Goal: Task Accomplishment & Management: Manage account settings

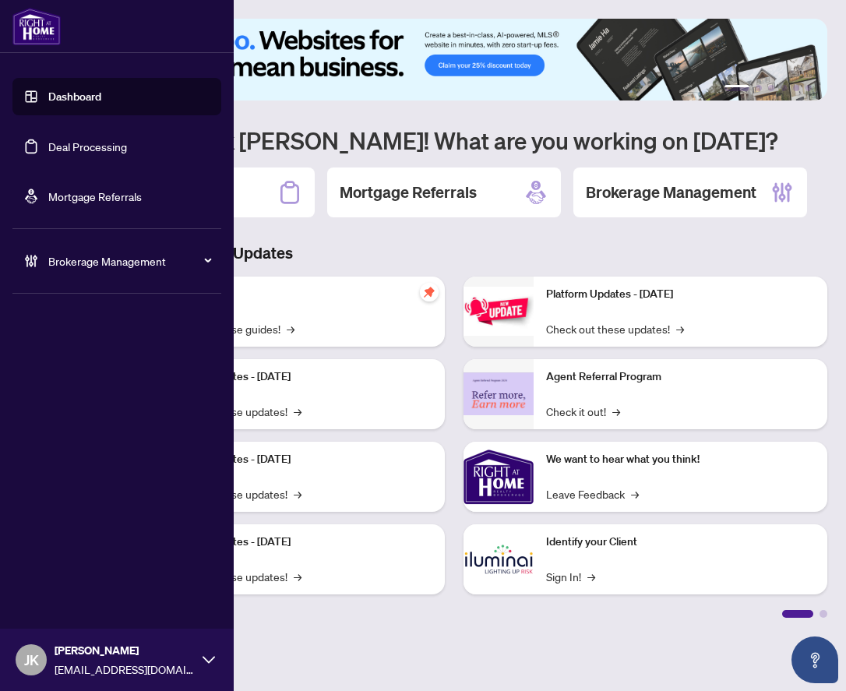
click at [37, 258] on icon at bounding box center [35, 261] width 4 height 12
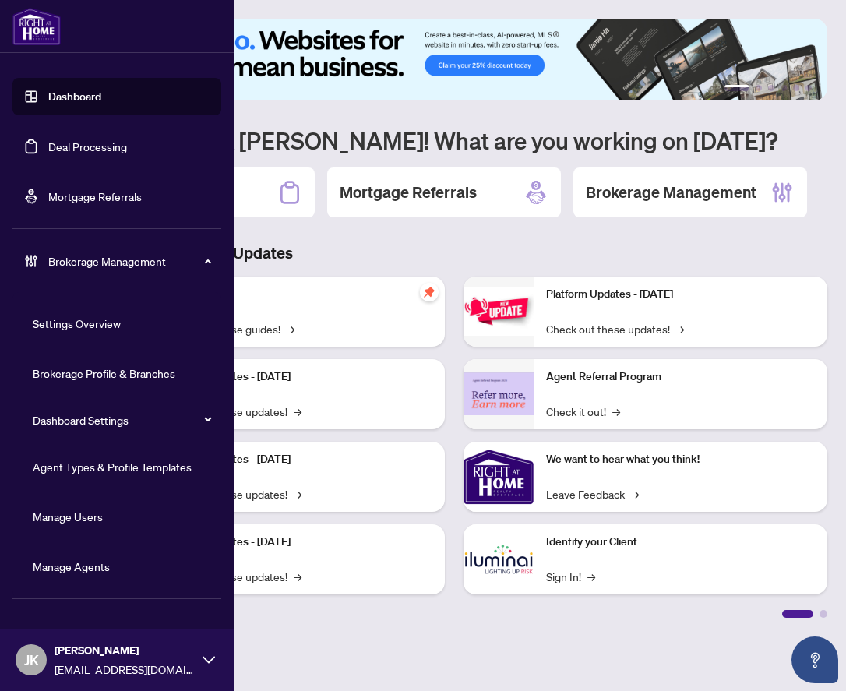
click at [56, 566] on link "Manage Agents" at bounding box center [71, 566] width 77 height 14
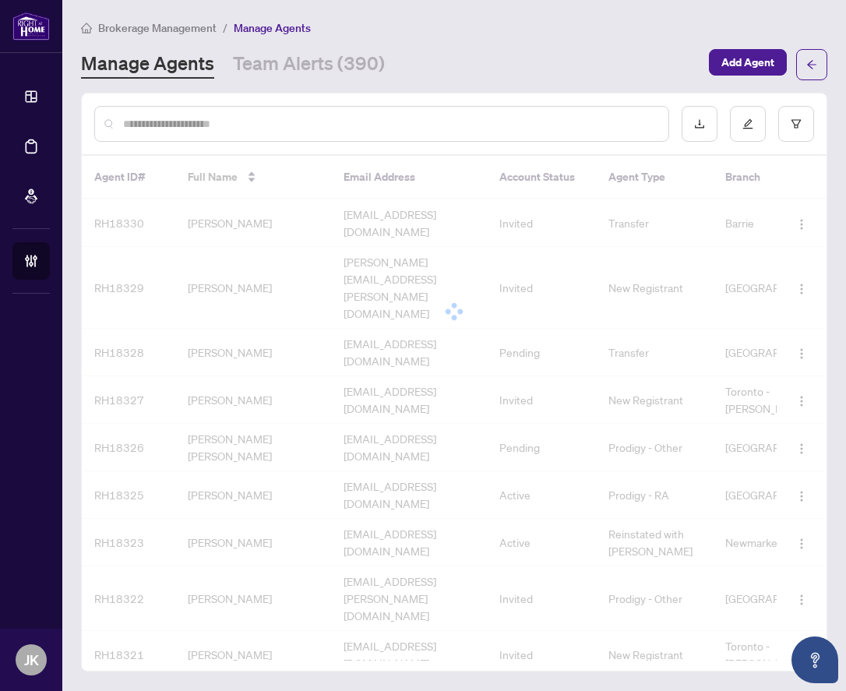
click at [348, 125] on input "text" at bounding box center [389, 123] width 533 height 17
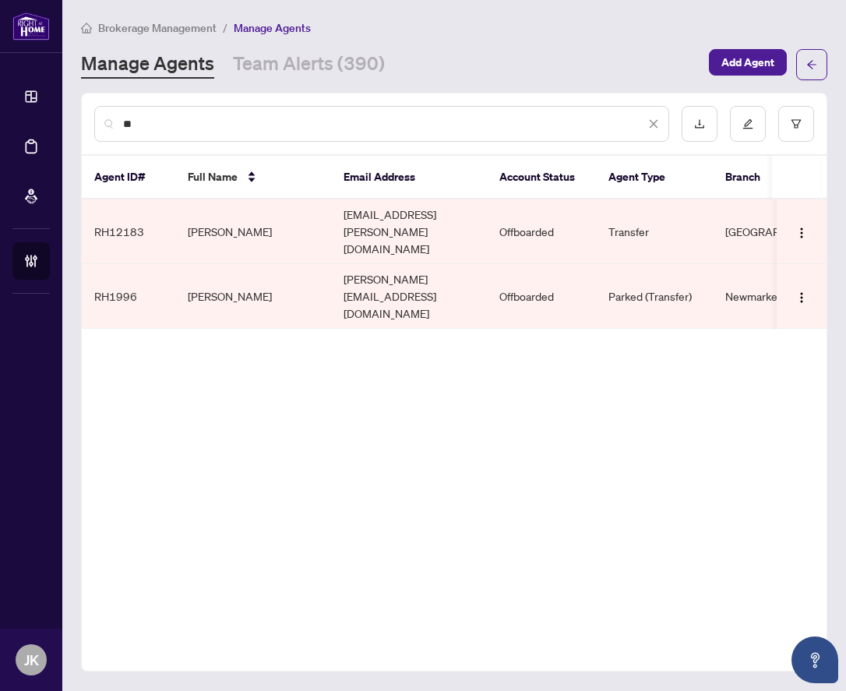
type input "*"
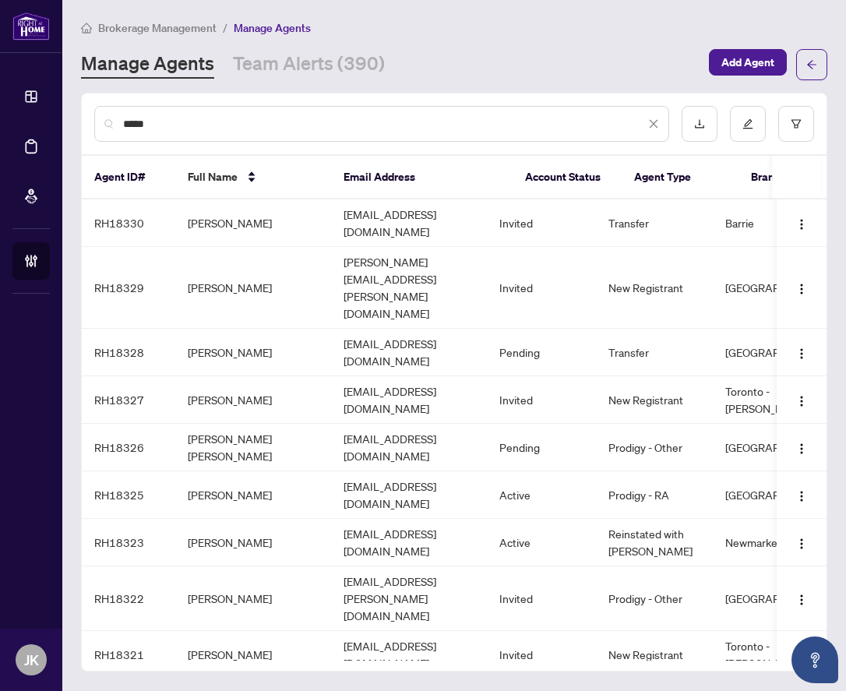
type input "*****"
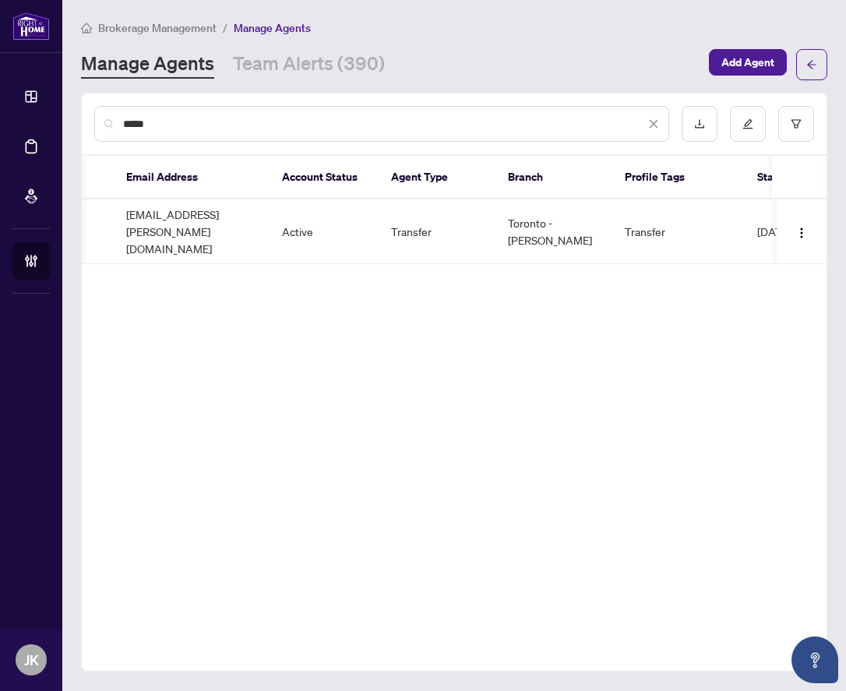
scroll to position [0, 220]
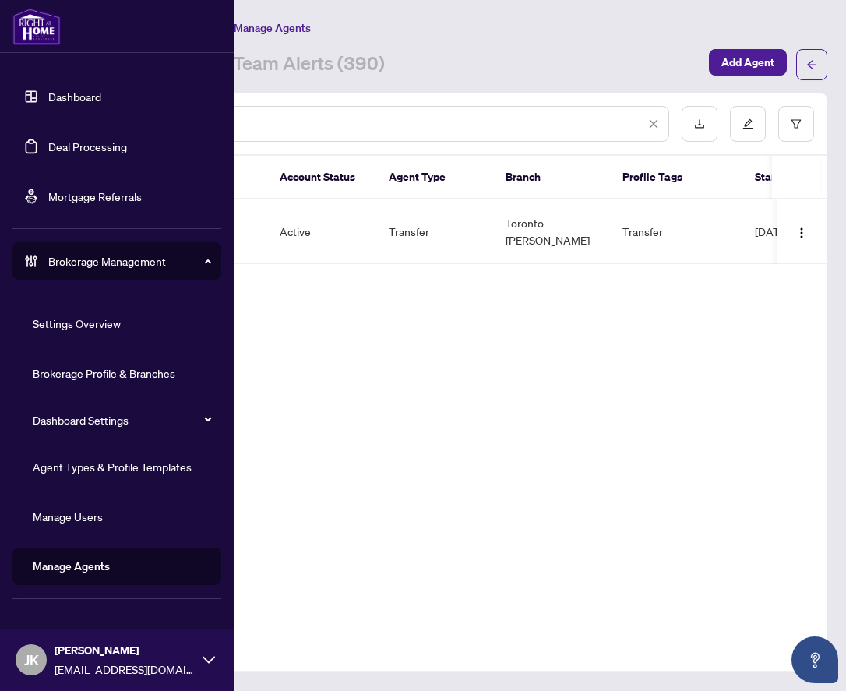
click at [69, 142] on link "Deal Processing" at bounding box center [87, 146] width 79 height 14
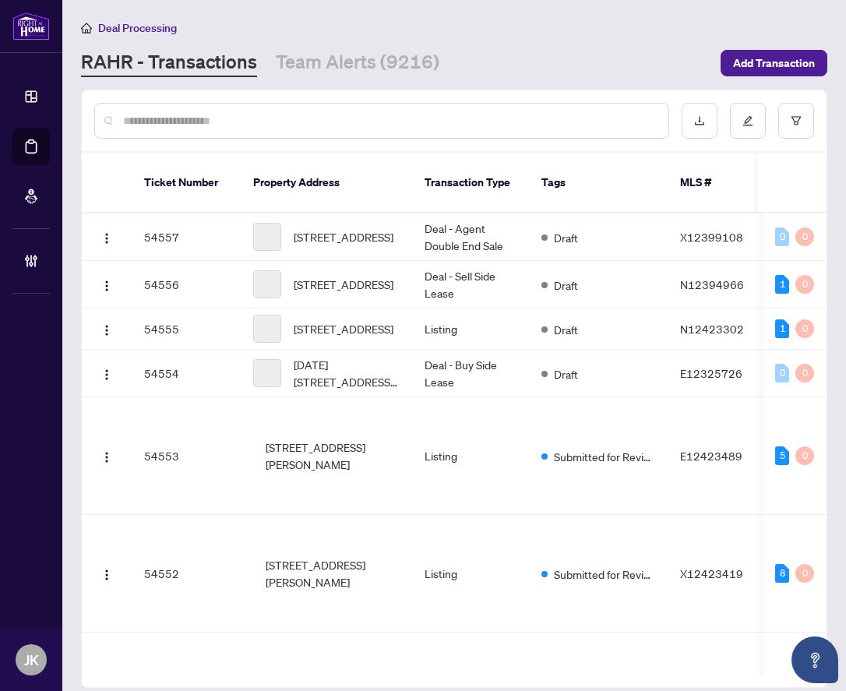
click at [359, 128] on input "text" at bounding box center [389, 120] width 533 height 17
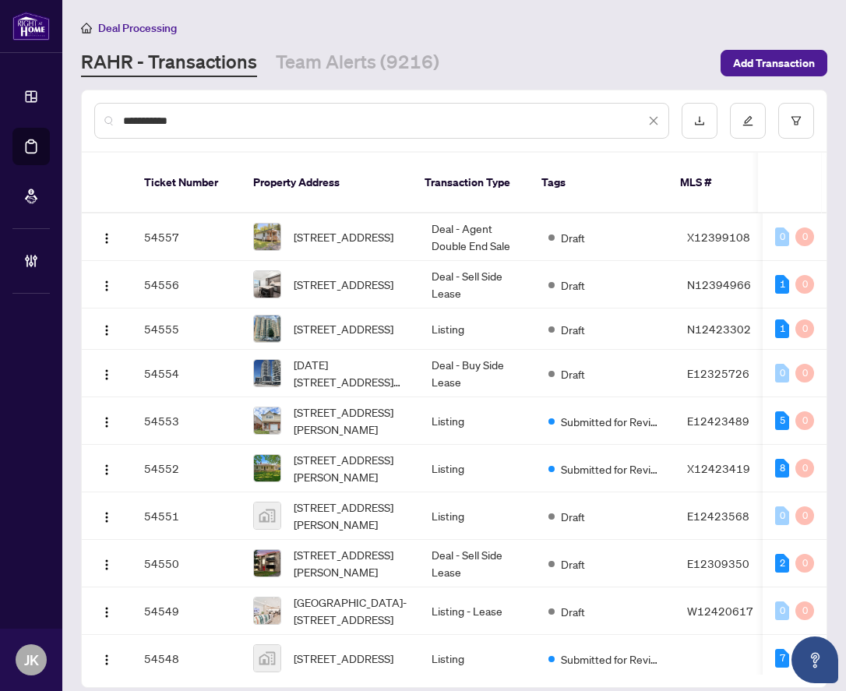
type input "**********"
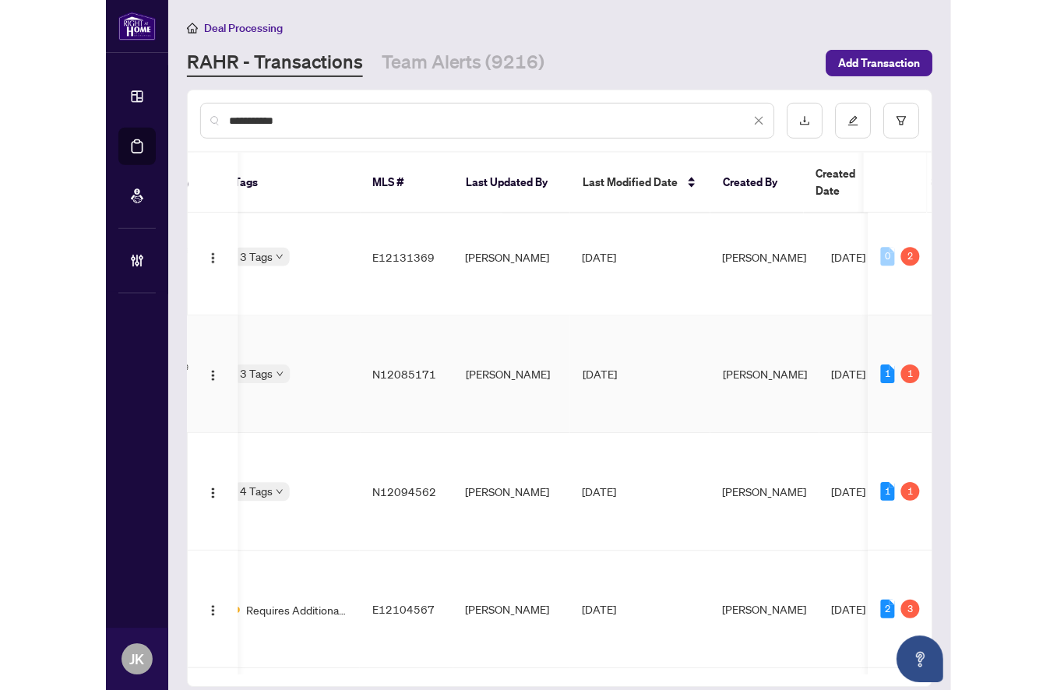
scroll to position [1195, 412]
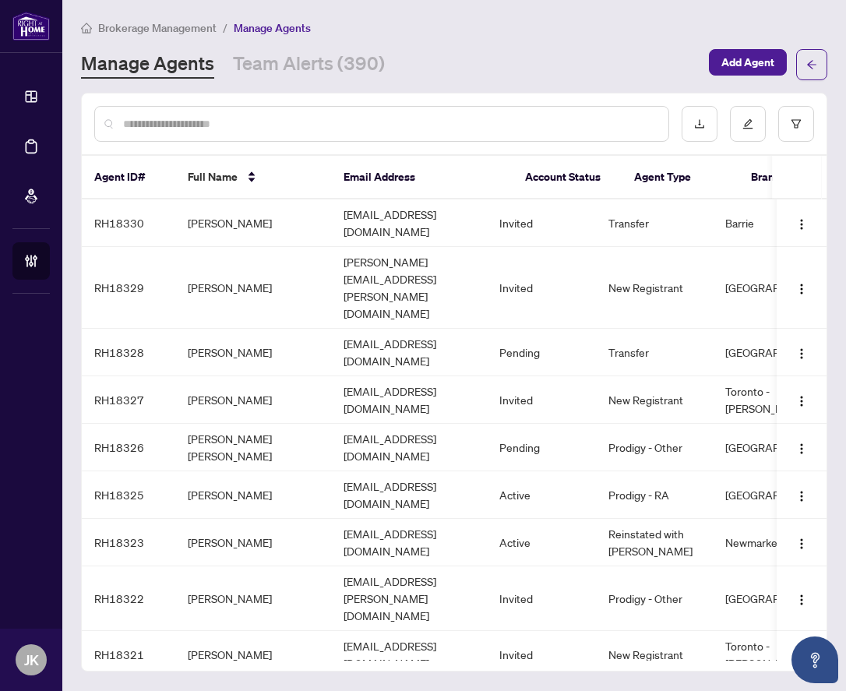
click at [298, 115] on input "text" at bounding box center [389, 123] width 533 height 17
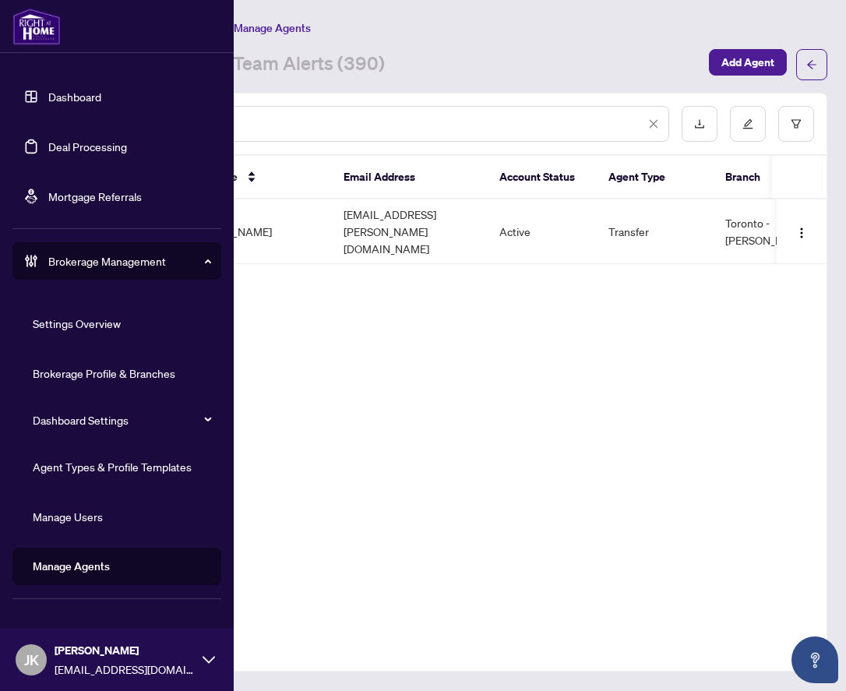
type input "**********"
click at [48, 99] on link "Dashboard" at bounding box center [74, 97] width 53 height 14
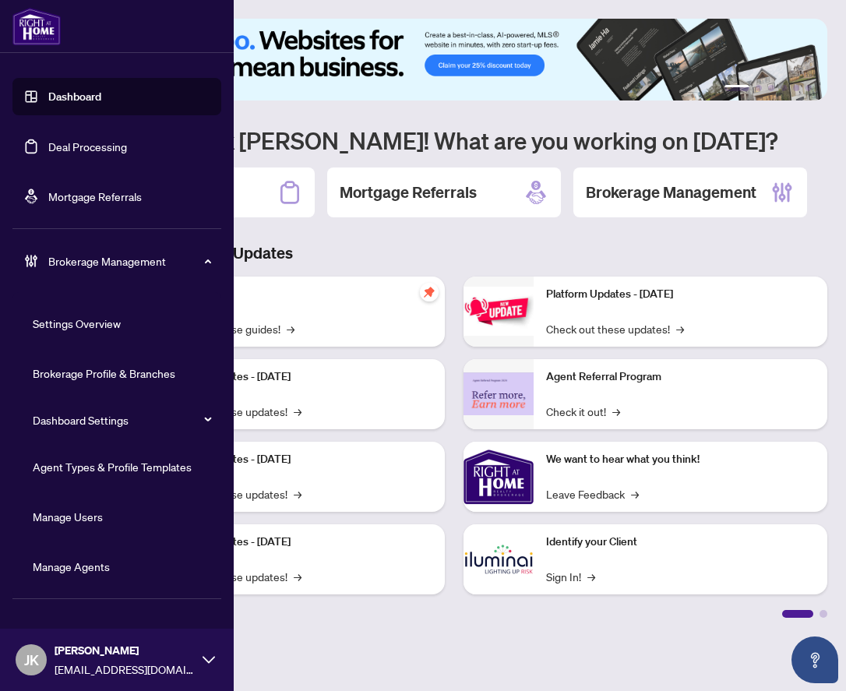
click at [60, 150] on link "Deal Processing" at bounding box center [87, 146] width 79 height 14
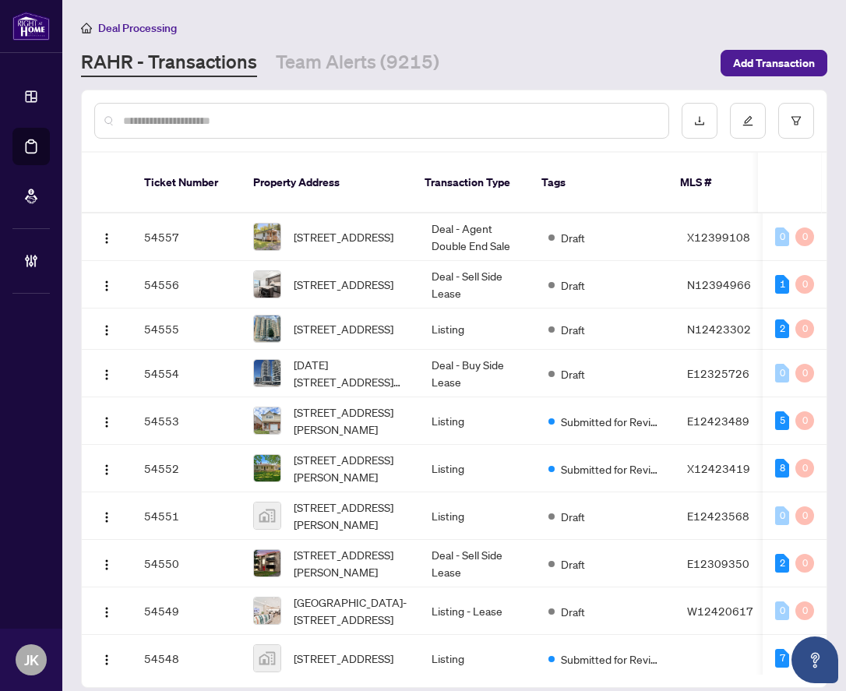
click at [273, 111] on div at bounding box center [381, 121] width 575 height 36
click at [234, 125] on input "text" at bounding box center [389, 120] width 533 height 17
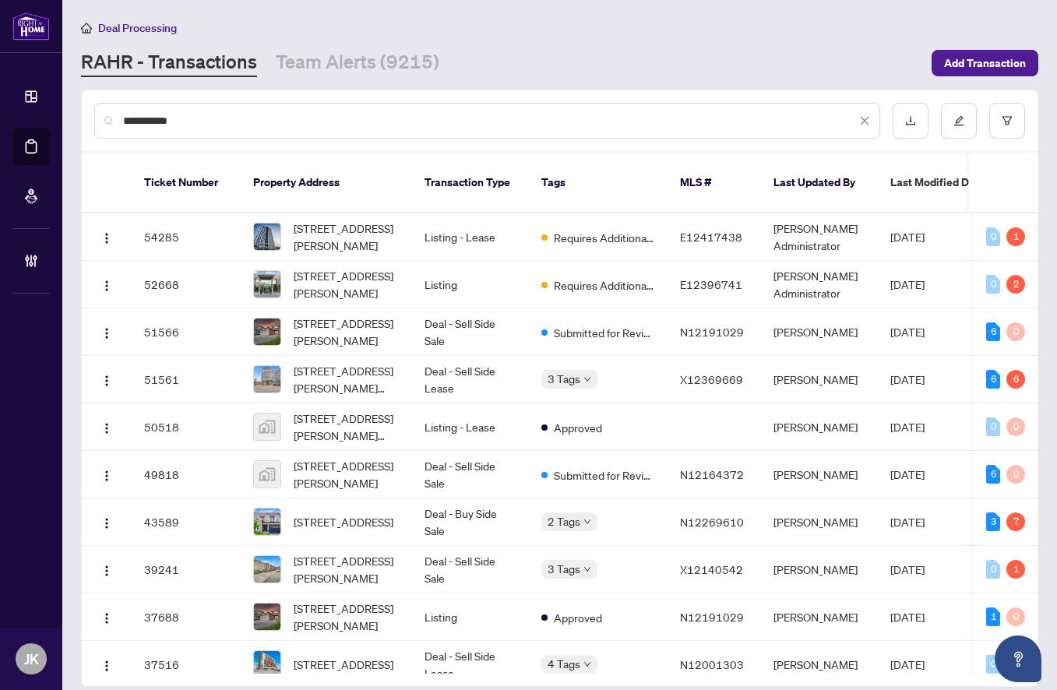
click at [368, 120] on input "**********" at bounding box center [489, 120] width 733 height 17
click at [286, 112] on input "**********" at bounding box center [489, 120] width 733 height 17
drag, startPoint x: 255, startPoint y: 118, endPoint x: 123, endPoint y: 114, distance: 131.8
click at [123, 114] on input "**********" at bounding box center [489, 120] width 733 height 17
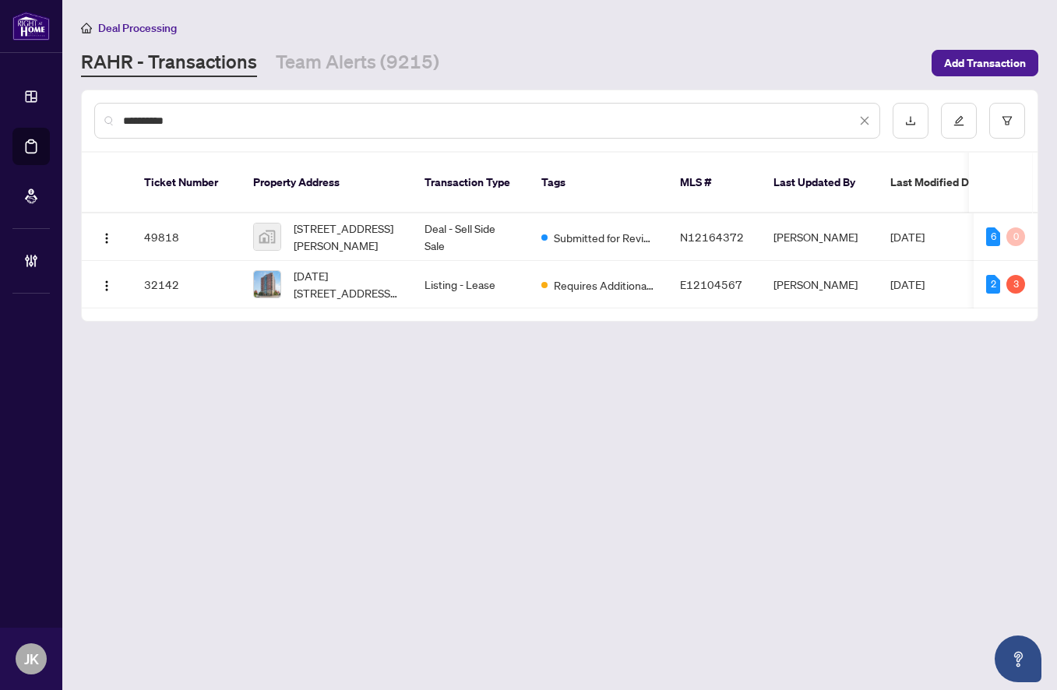
type input "**********"
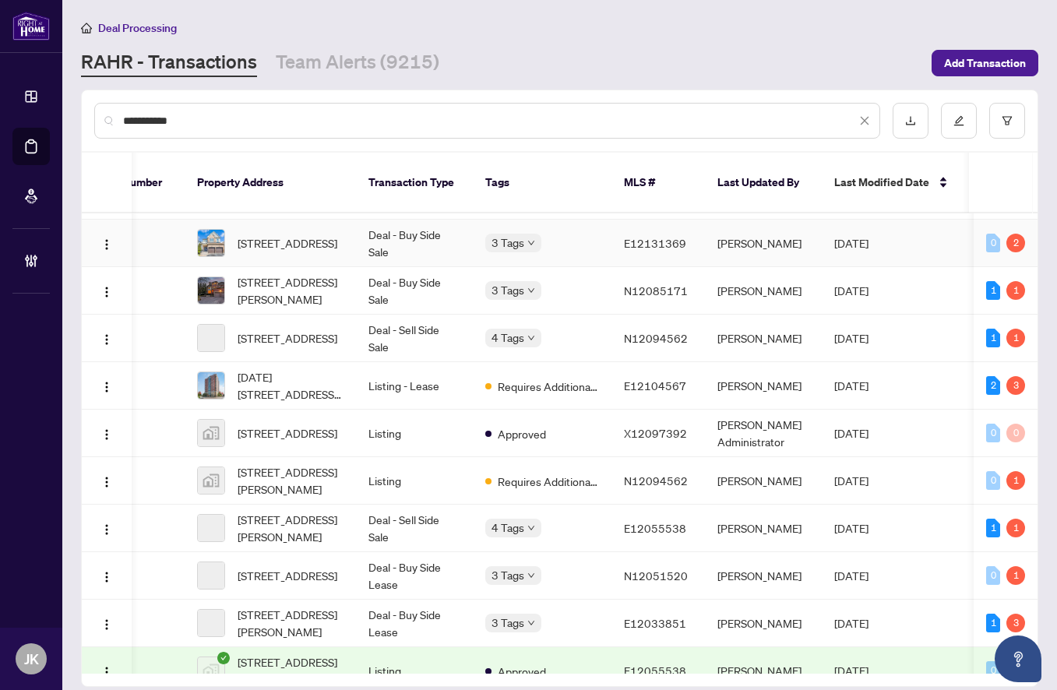
scroll to position [0, 7]
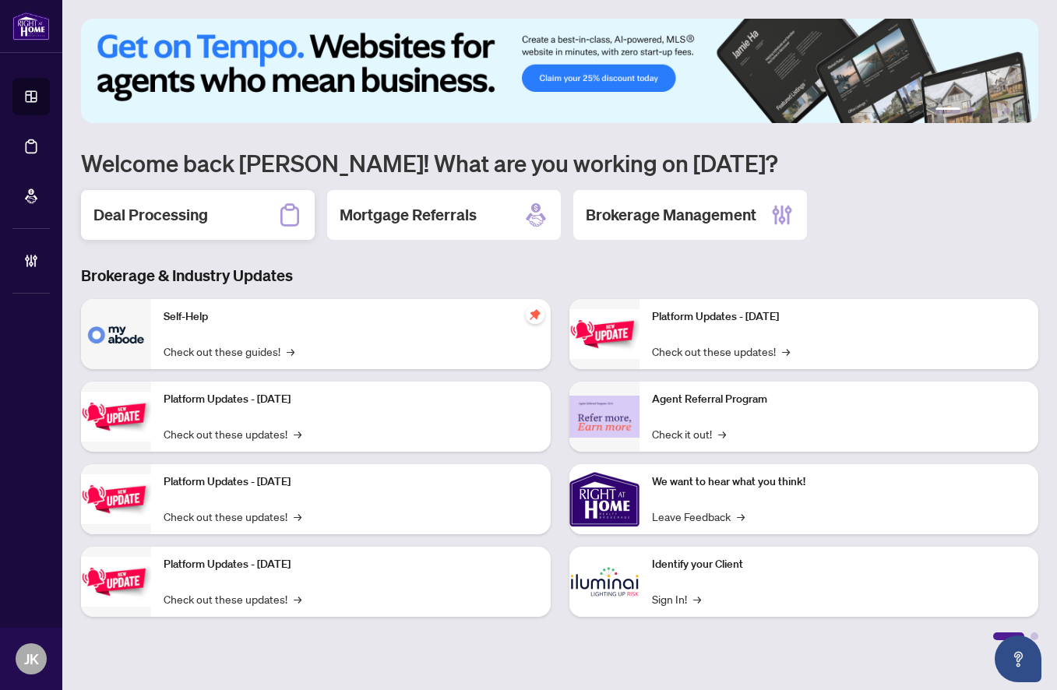
click at [199, 217] on h2 "Deal Processing" at bounding box center [150, 215] width 115 height 22
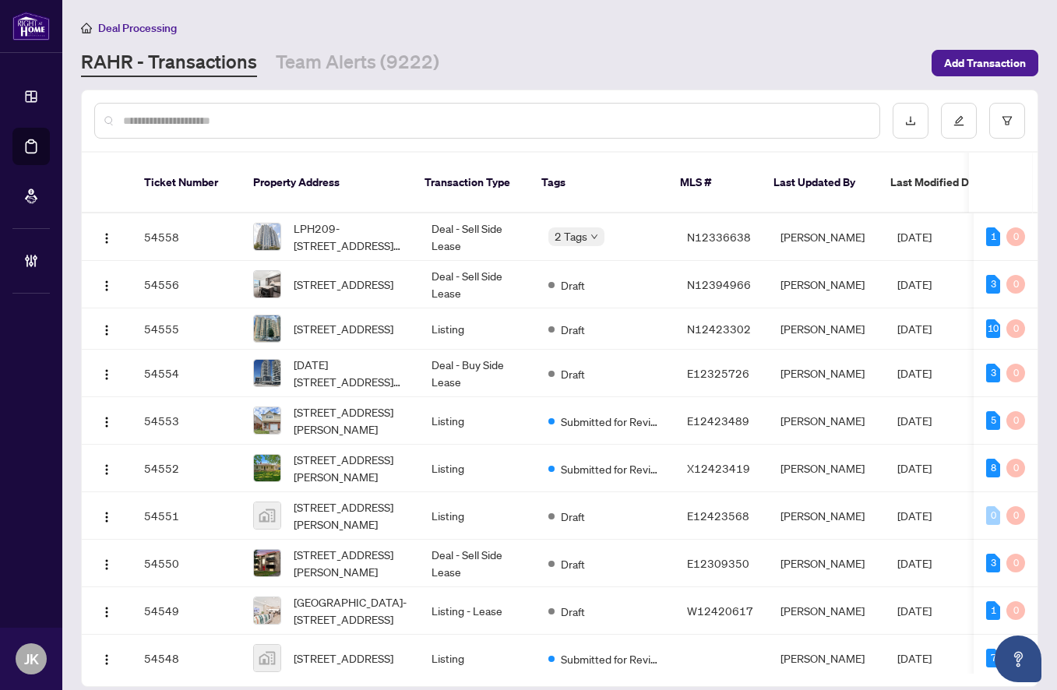
click at [221, 122] on input "text" at bounding box center [495, 120] width 744 height 17
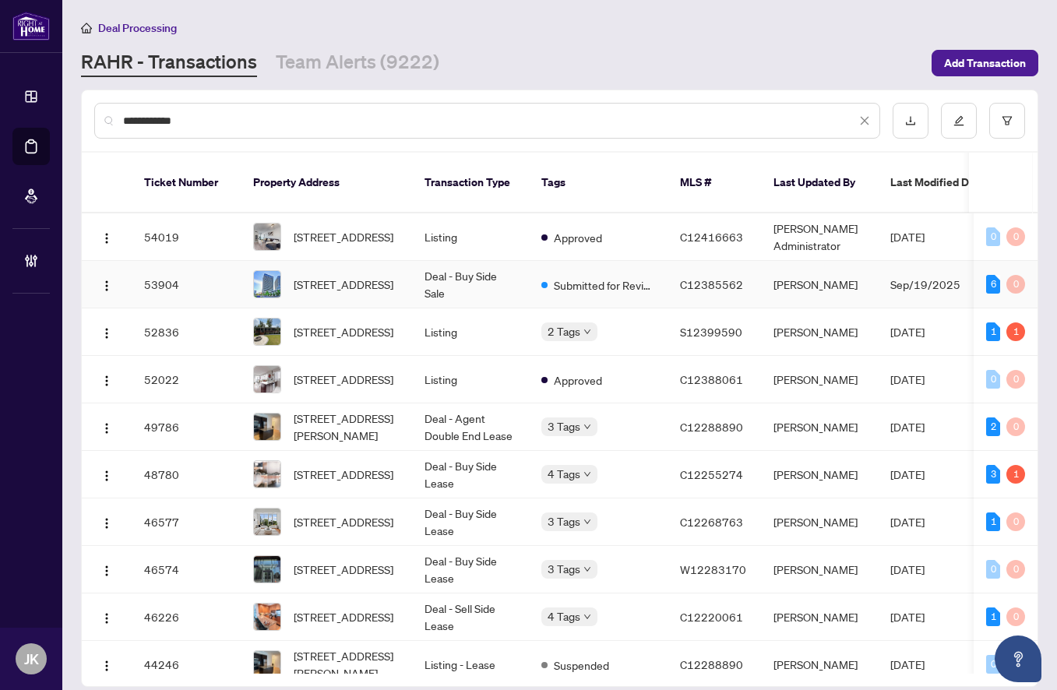
type input "**********"
click at [280, 271] on img at bounding box center [267, 284] width 26 height 26
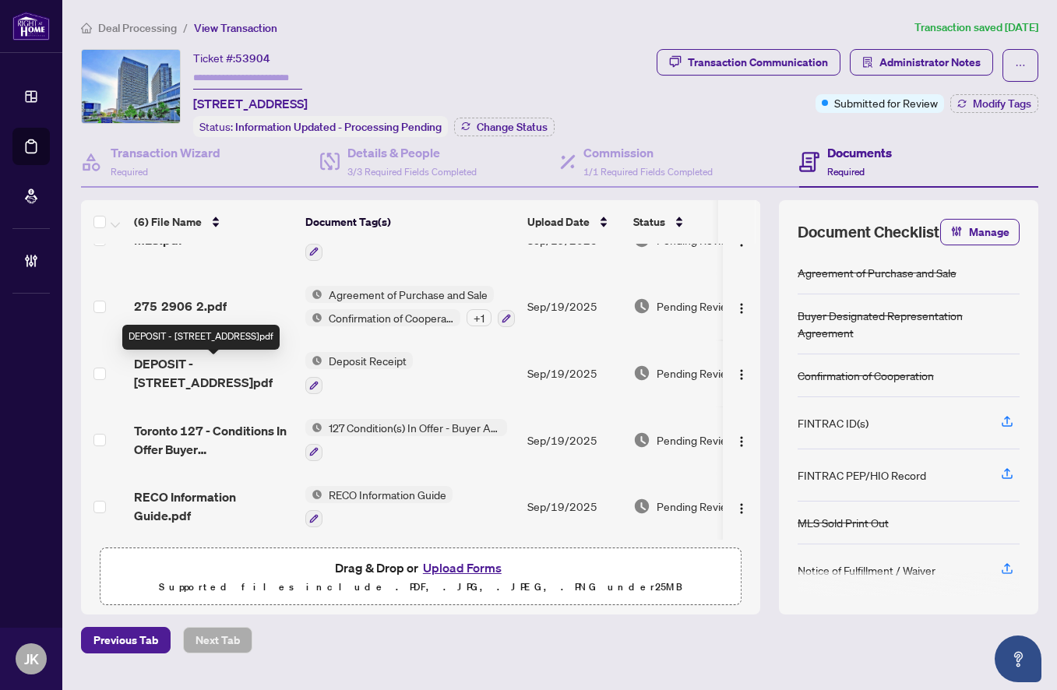
scroll to position [38, 0]
click at [400, 289] on span "Agreement of Purchase and Sale" at bounding box center [408, 293] width 171 height 17
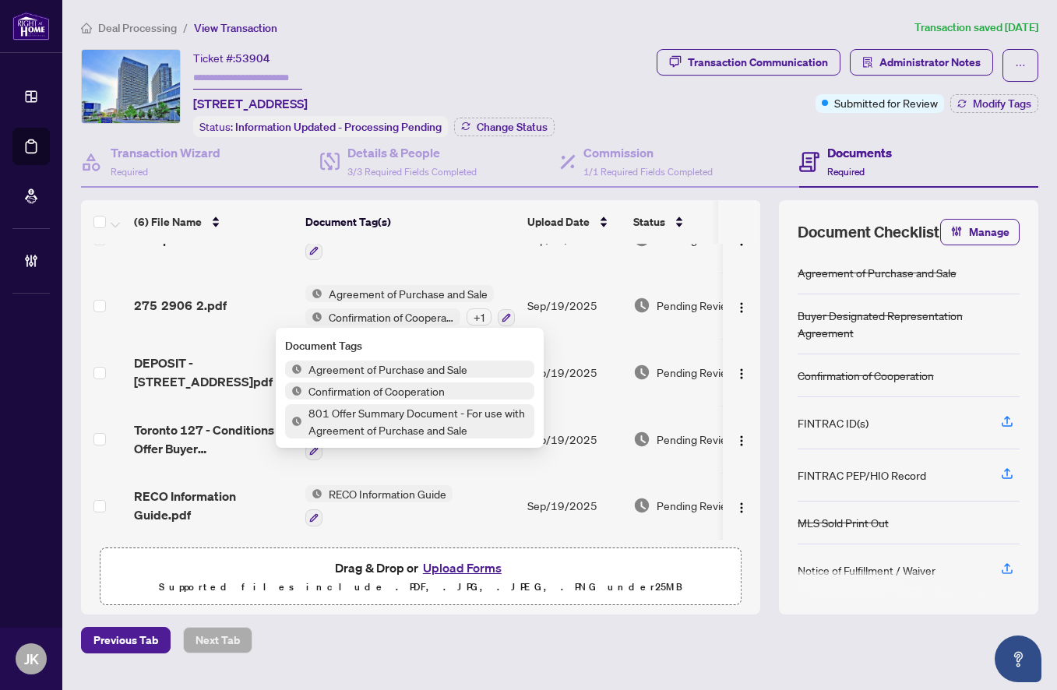
click at [384, 372] on span "Agreement of Purchase and Sale" at bounding box center [387, 369] width 171 height 17
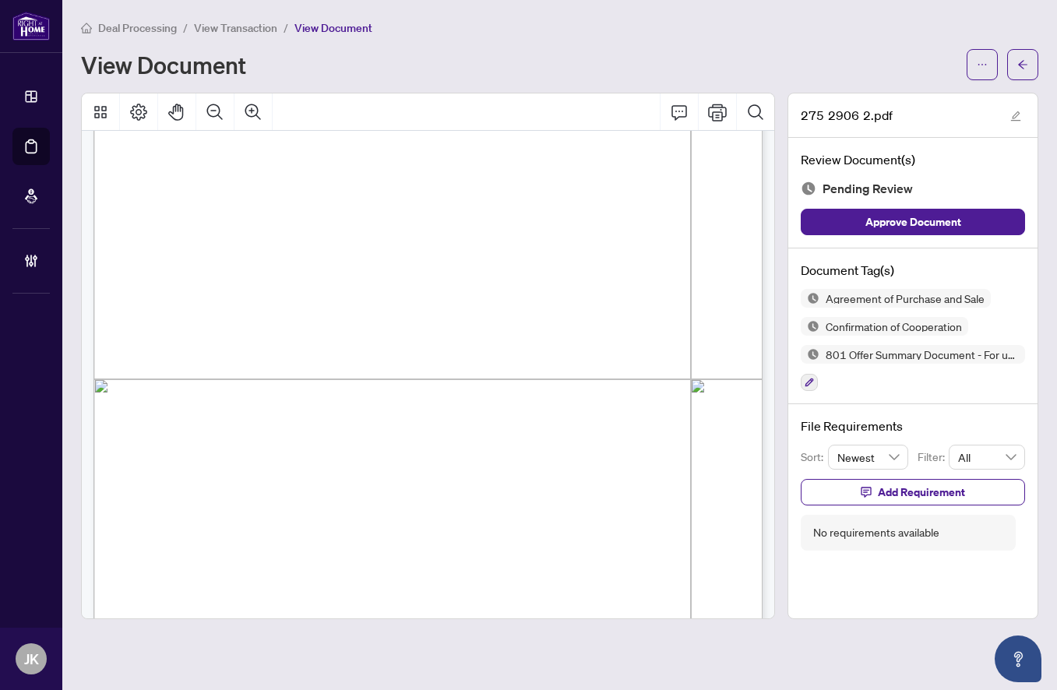
scroll to position [4807, 4]
click at [1016, 65] on button "button" at bounding box center [1022, 64] width 31 height 31
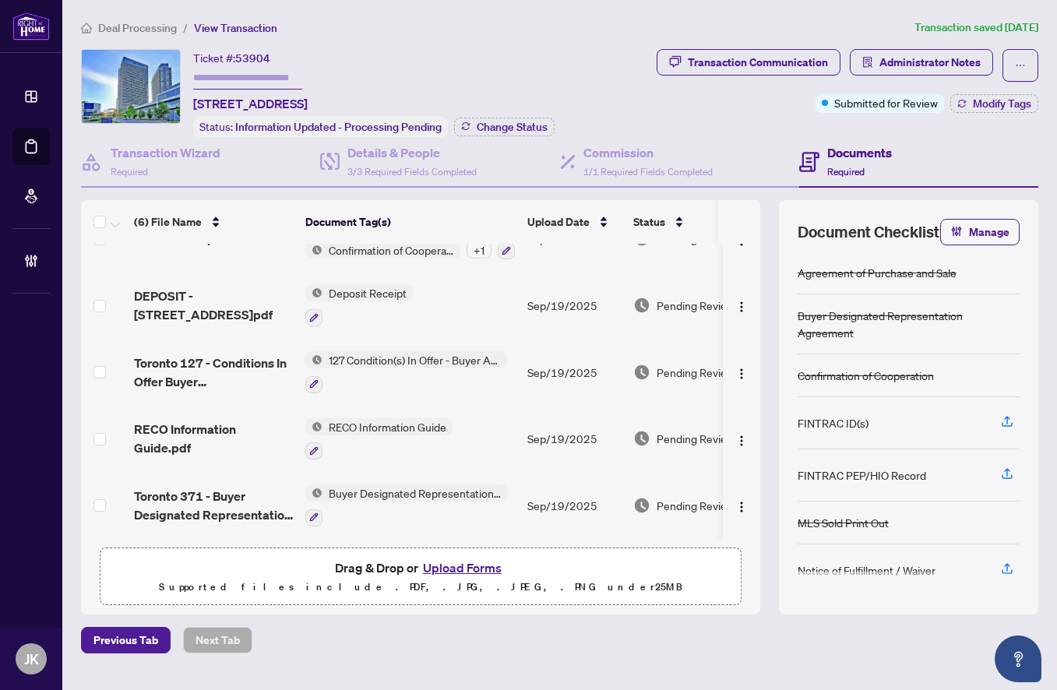
scroll to position [111, 0]
click at [464, 488] on span "Buyer Designated Representation Agreement" at bounding box center [415, 493] width 185 height 17
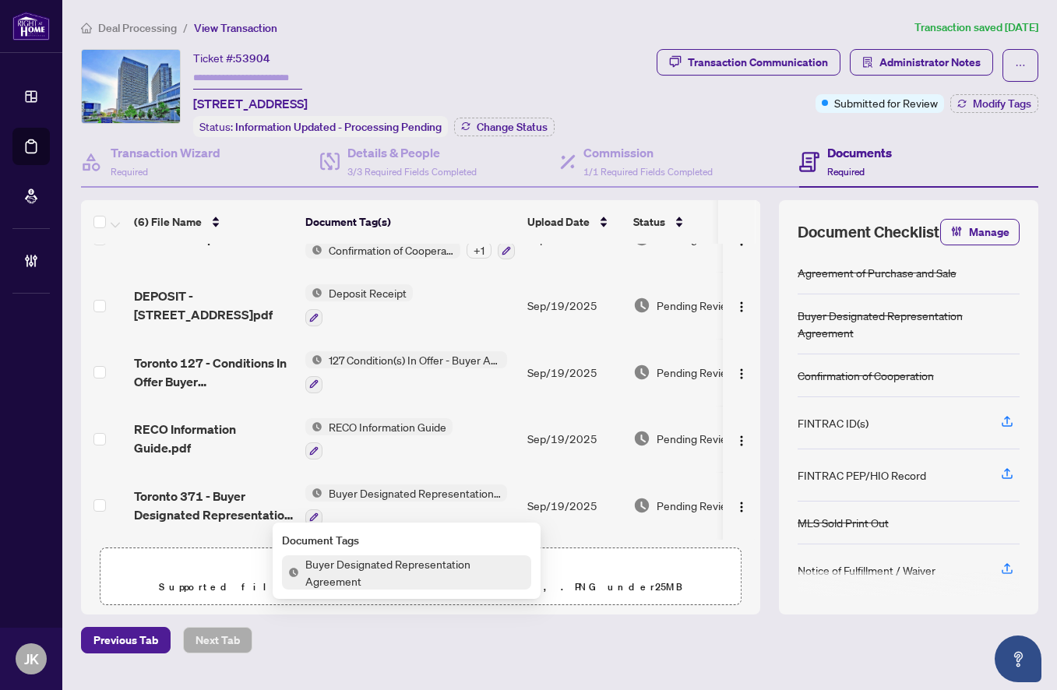
click at [411, 563] on span "Buyer Designated Representation Agreement" at bounding box center [415, 573] width 232 height 34
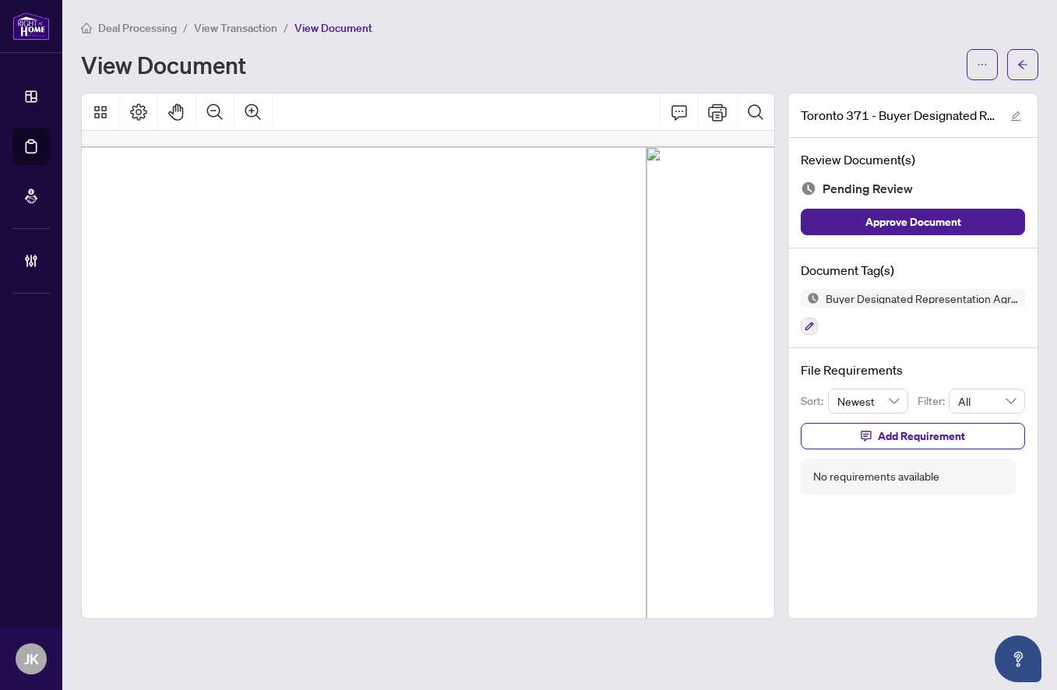
scroll to position [0, 48]
click at [1021, 65] on icon "arrow-left" at bounding box center [1022, 64] width 9 height 9
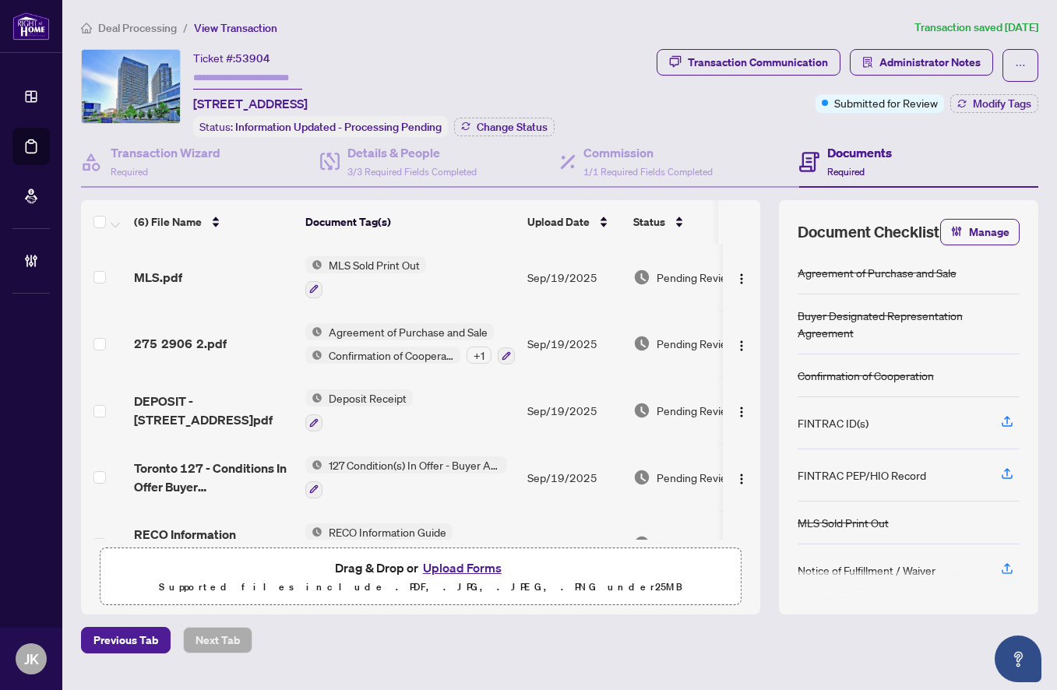
click at [419, 328] on span "Agreement of Purchase and Sale" at bounding box center [408, 331] width 171 height 17
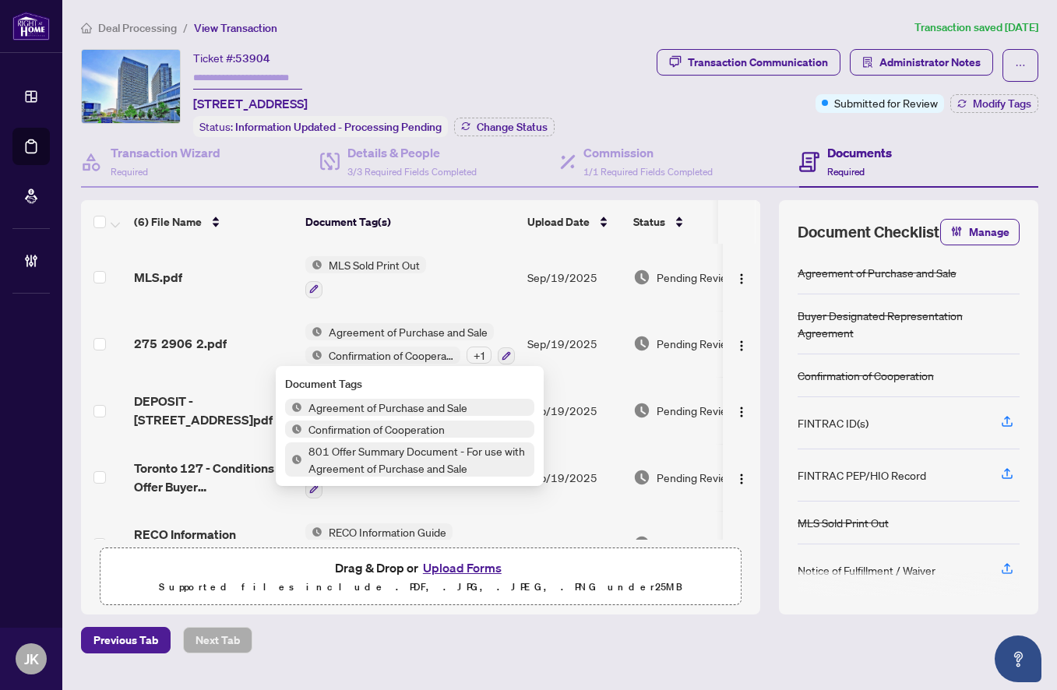
click at [406, 407] on span "Agreement of Purchase and Sale" at bounding box center [387, 407] width 171 height 17
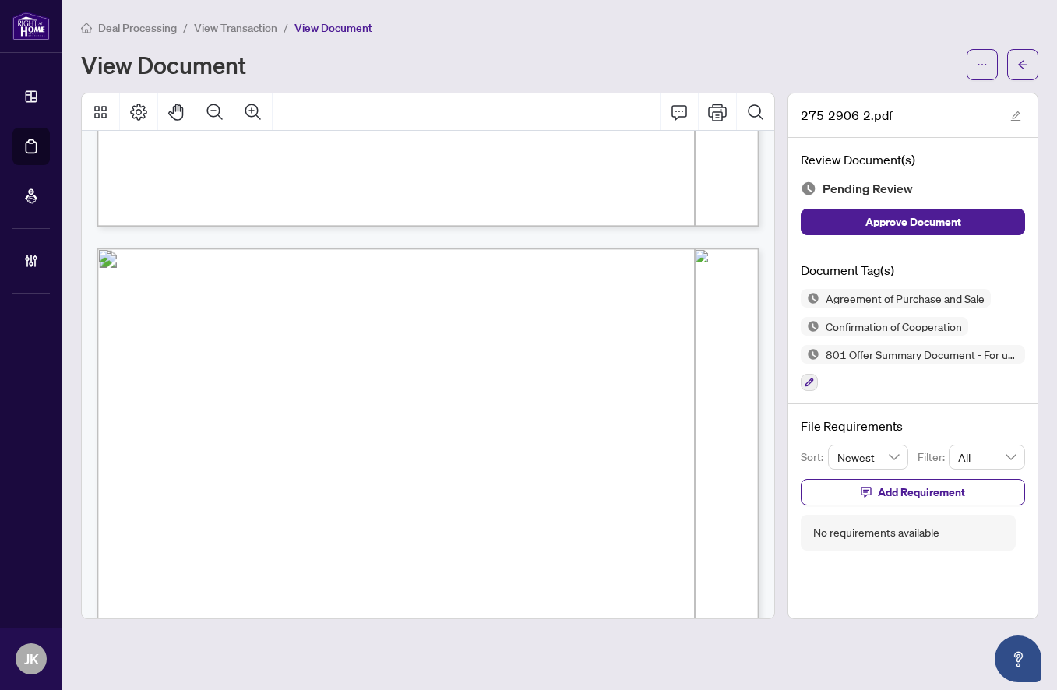
scroll to position [8676, 0]
click at [1021, 62] on icon "arrow-left" at bounding box center [1022, 64] width 9 height 9
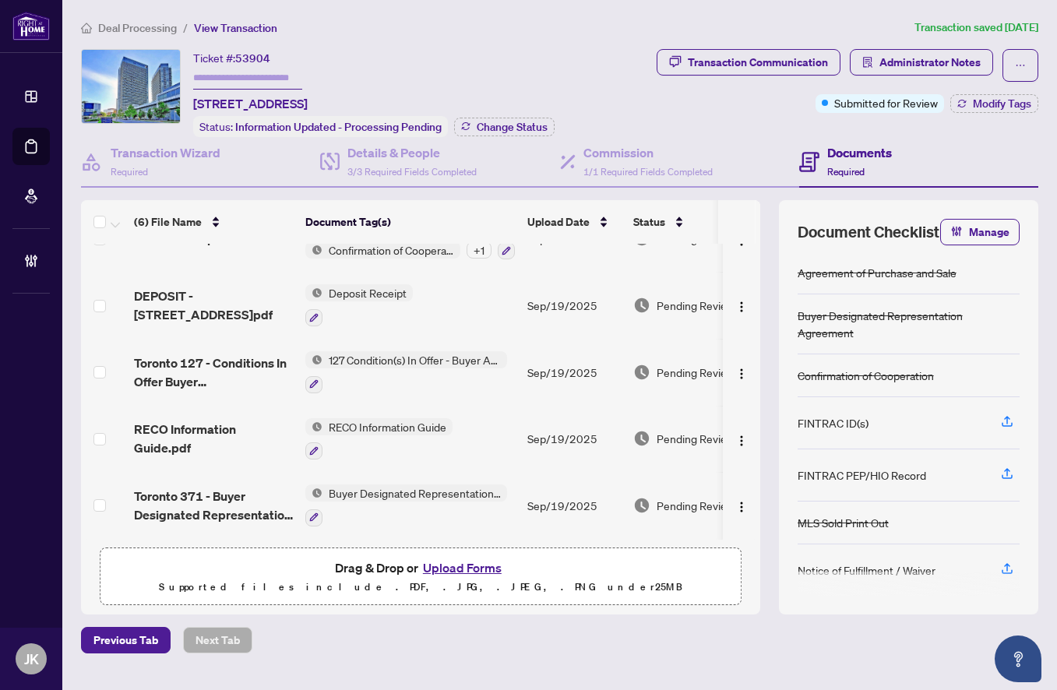
scroll to position [111, 0]
click at [434, 489] on span "Buyer Designated Representation Agreement" at bounding box center [415, 493] width 185 height 17
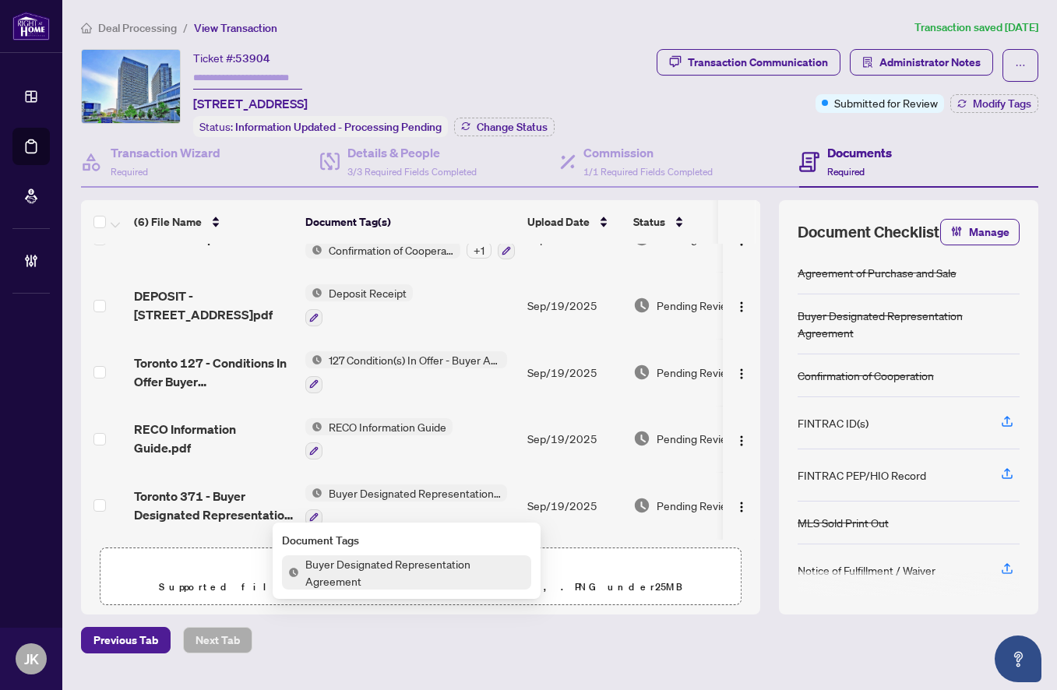
click at [410, 560] on span "Buyer Designated Representation Agreement" at bounding box center [415, 573] width 232 height 34
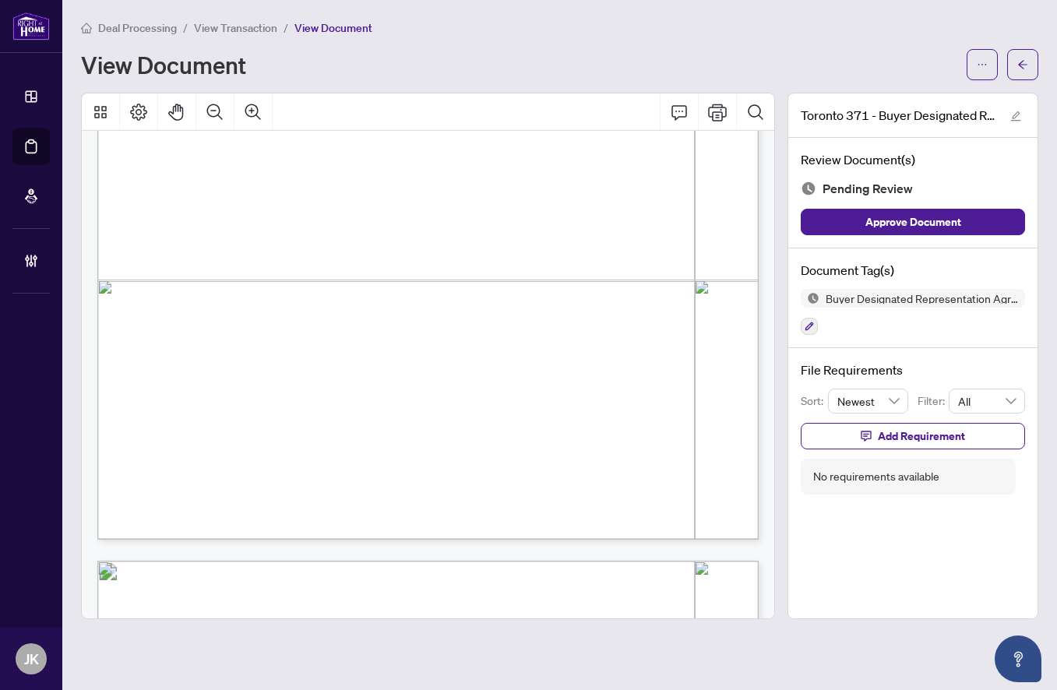
scroll to position [2220, 0]
click at [1022, 57] on span "button" at bounding box center [1023, 64] width 11 height 25
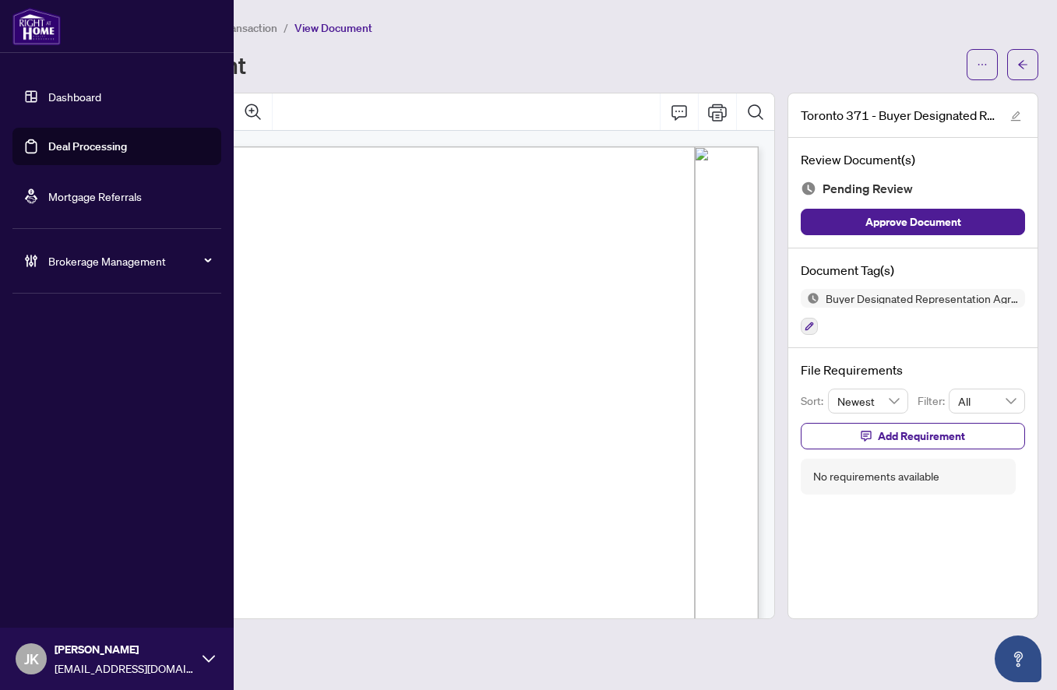
click at [69, 265] on span "Brokerage Management" at bounding box center [129, 260] width 162 height 17
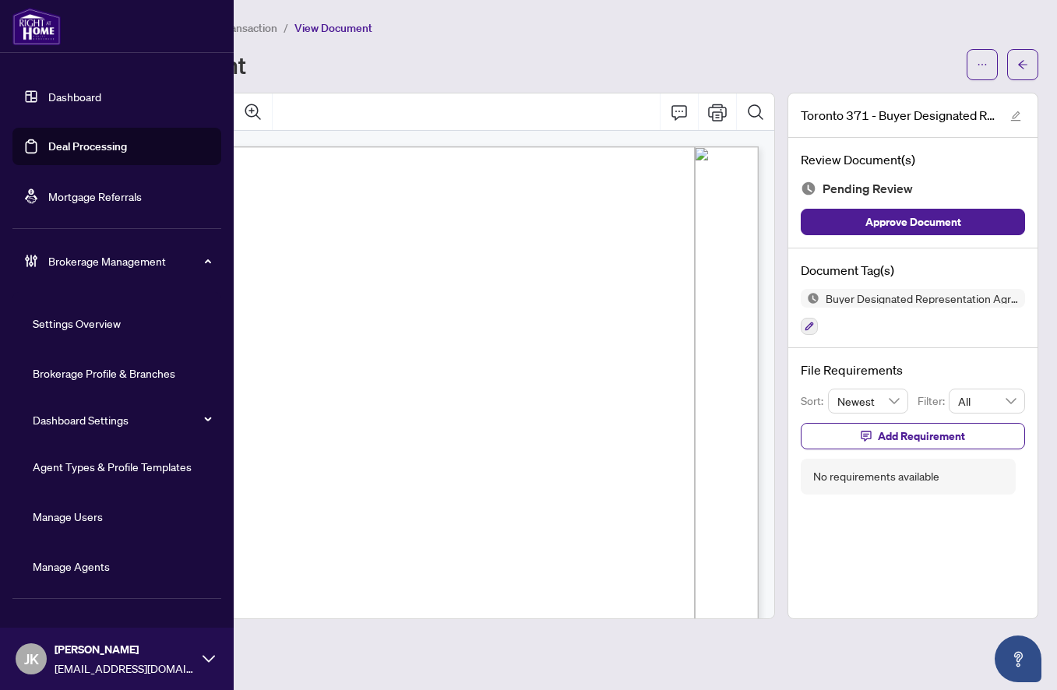
click at [74, 572] on link "Manage Agents" at bounding box center [71, 566] width 77 height 14
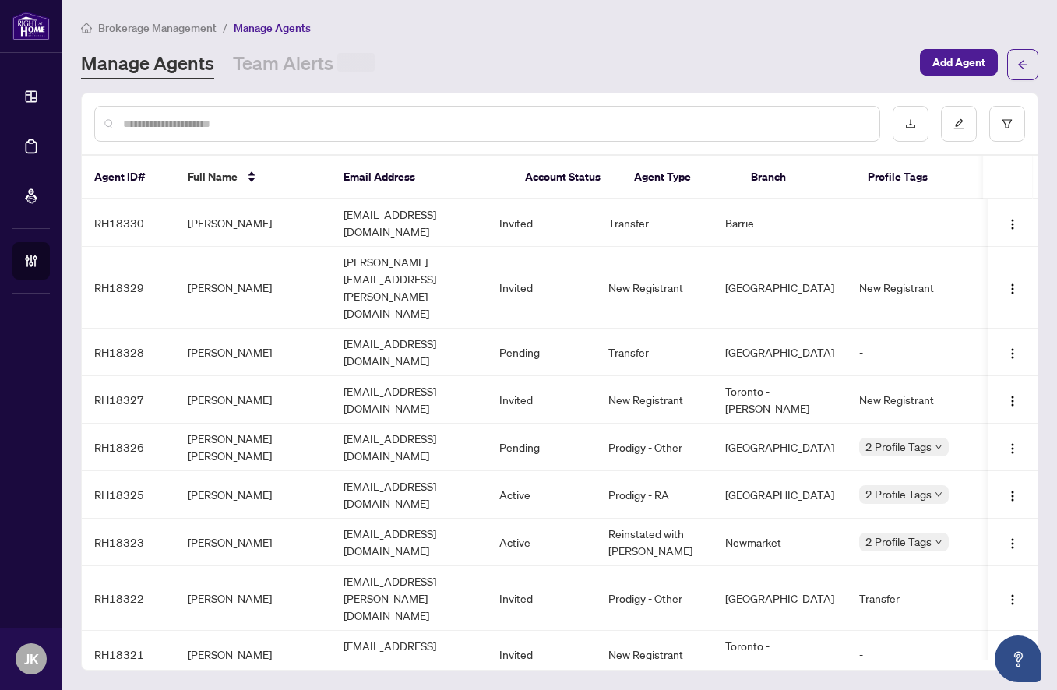
click at [430, 121] on input "text" at bounding box center [495, 123] width 744 height 17
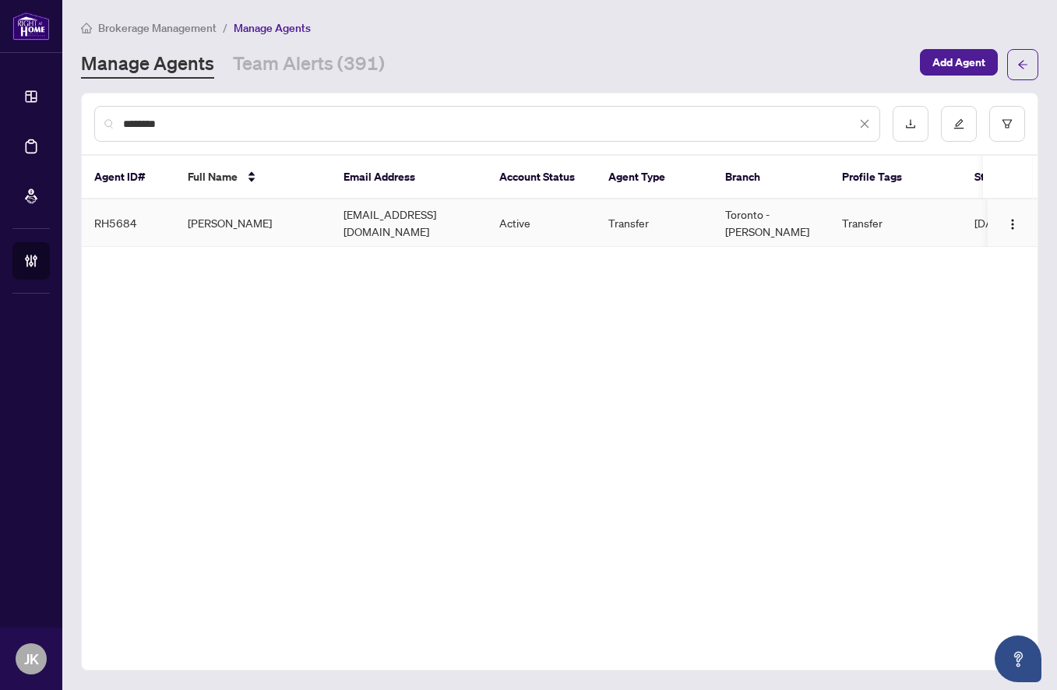
type input "********"
click at [217, 217] on td "Olga Tomchin" at bounding box center [253, 223] width 156 height 48
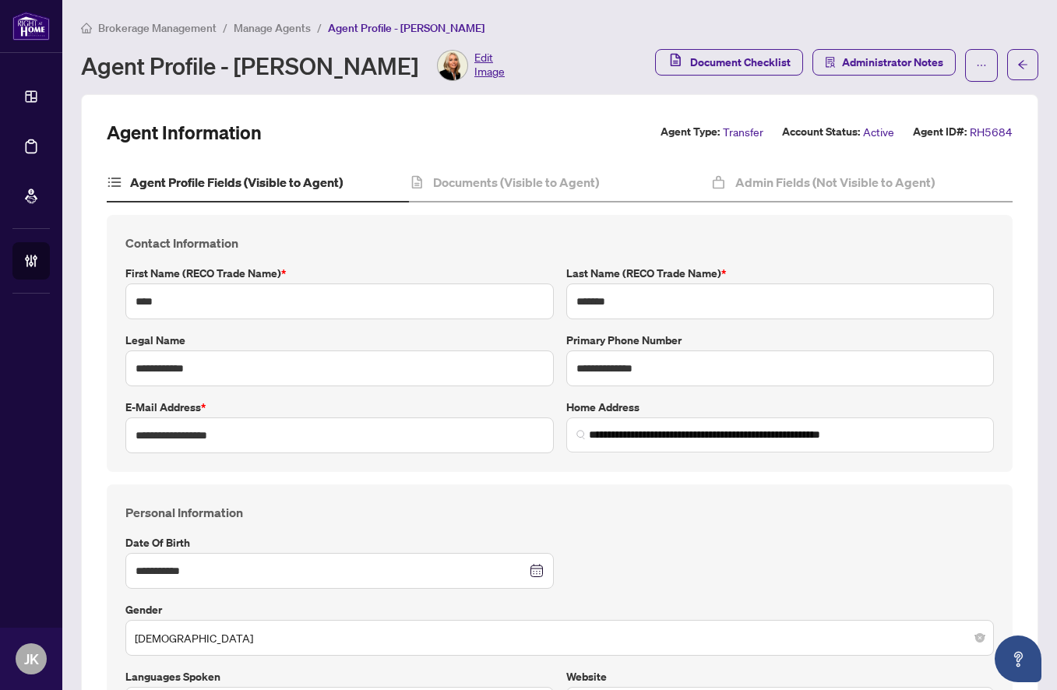
click at [438, 68] on img at bounding box center [453, 66] width 30 height 30
click at [475, 72] on span "Edit Image" at bounding box center [490, 65] width 30 height 31
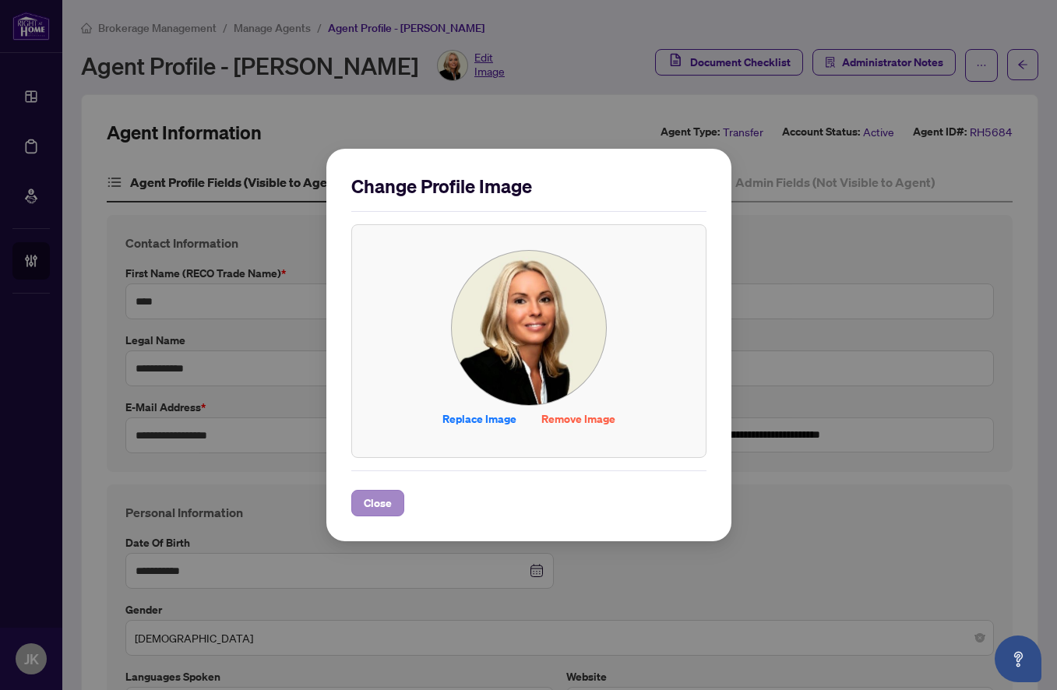
click at [377, 503] on span "Close" at bounding box center [378, 503] width 28 height 25
